Goal: Task Accomplishment & Management: Manage account settings

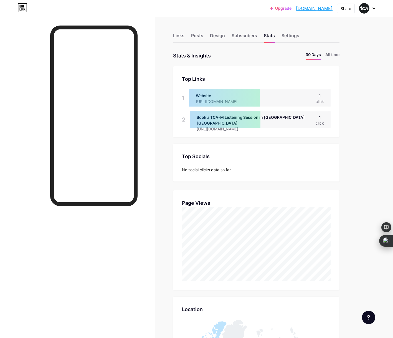
scroll to position [338, 393]
click at [181, 36] on div "Links" at bounding box center [178, 37] width 11 height 10
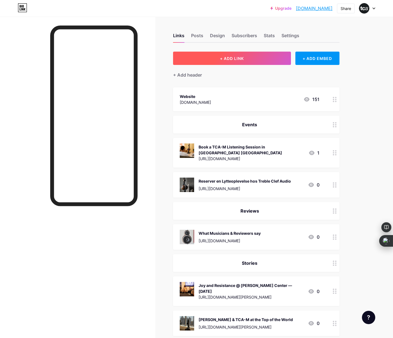
click at [222, 59] on span "+ ADD LINK" at bounding box center [232, 58] width 24 height 5
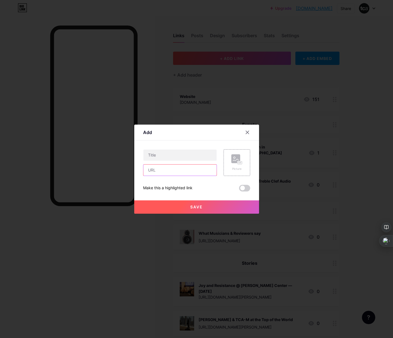
click at [177, 172] on input "text" at bounding box center [179, 169] width 73 height 11
paste input "[URL][DOMAIN_NAME]"
type input "[URL][DOMAIN_NAME]"
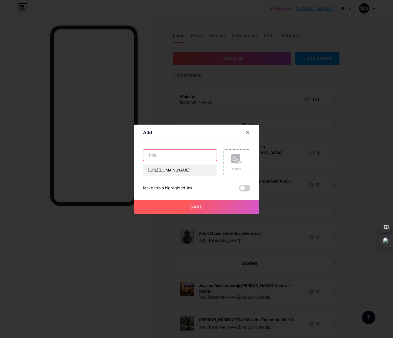
click at [179, 157] on input "text" at bounding box center [179, 154] width 73 height 11
type input "Joy and Resistance Playlist"
click at [196, 207] on span "Save" at bounding box center [196, 206] width 12 height 5
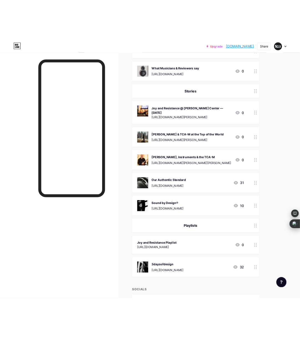
scroll to position [198, 0]
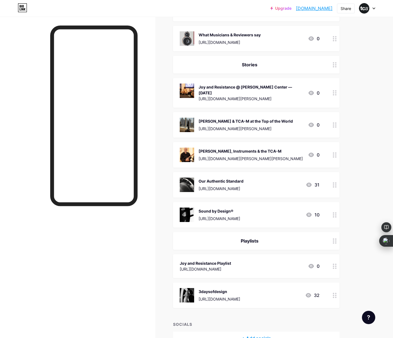
click at [220, 260] on div "Joy and Resistance Playlist" at bounding box center [205, 263] width 51 height 6
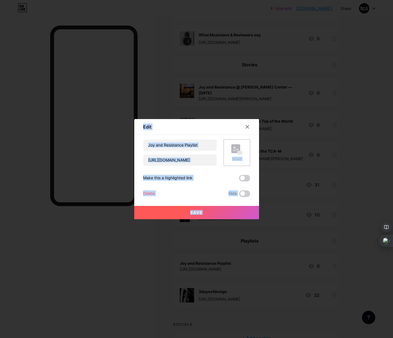
click at [220, 258] on div at bounding box center [196, 169] width 393 height 338
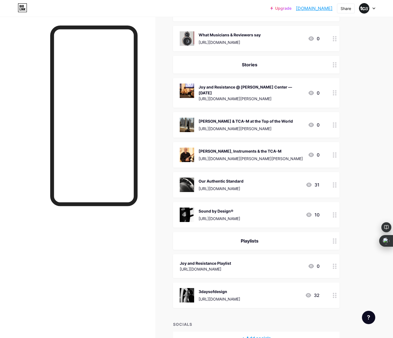
click at [217, 260] on div "Joy and Resistance Playlist" at bounding box center [205, 263] width 51 height 6
click at [239, 150] on rect at bounding box center [235, 148] width 9 height 9
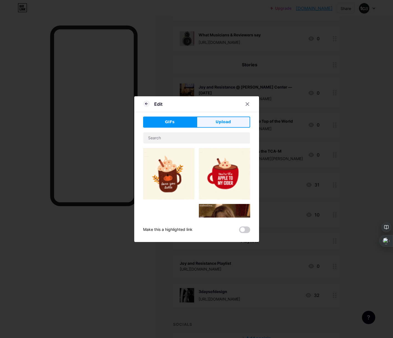
click at [235, 125] on button "Upload" at bounding box center [224, 121] width 54 height 11
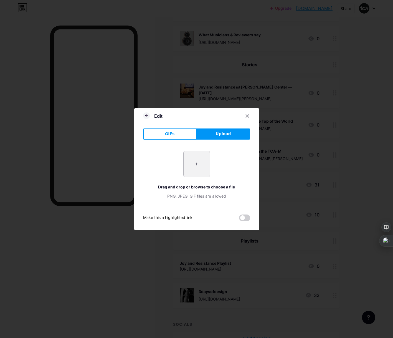
click at [198, 164] on input "file" at bounding box center [197, 164] width 26 height 26
type input "C:\fakepath\1T5A6950.jpg"
click at [247, 115] on icon at bounding box center [247, 115] width 3 height 3
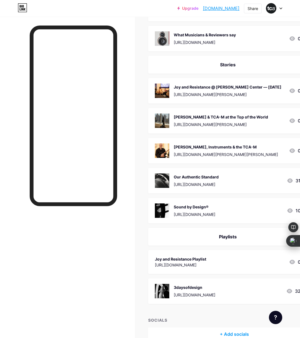
click at [206, 257] on div "Joy and Resistance Playlist" at bounding box center [180, 259] width 51 height 6
click at [191, 151] on rect at bounding box center [193, 152] width 5 height 3
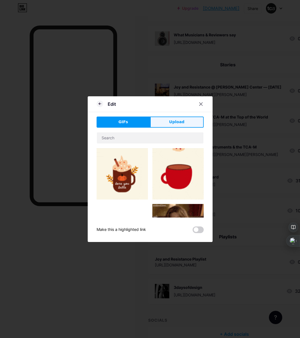
click at [185, 121] on button "Upload" at bounding box center [177, 121] width 54 height 11
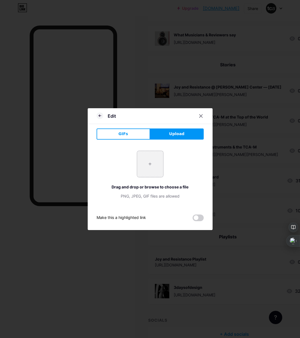
click at [149, 164] on input "file" at bounding box center [150, 164] width 26 height 26
type input "C:\fakepath\Screenshot [DATE] 10.42.15.png"
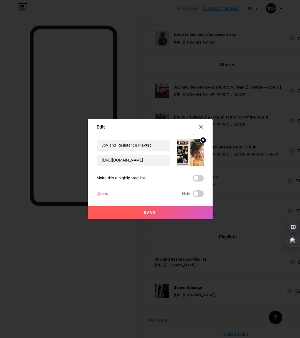
click at [149, 211] on span "Save" at bounding box center [150, 212] width 12 height 5
